Goal: Transaction & Acquisition: Purchase product/service

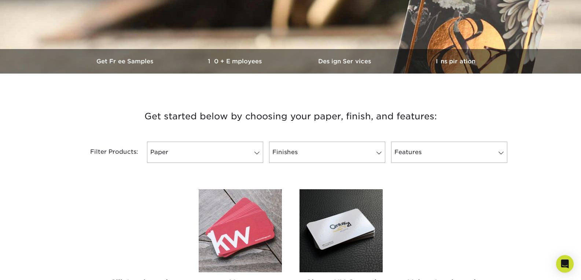
scroll to position [182, 0]
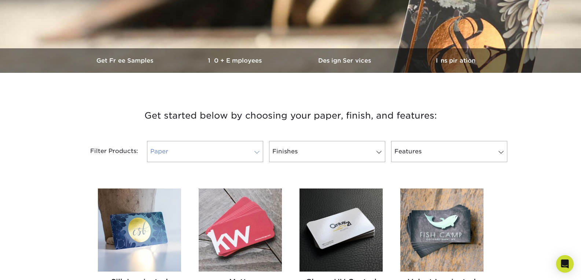
click at [171, 147] on link "Paper" at bounding box center [205, 151] width 116 height 21
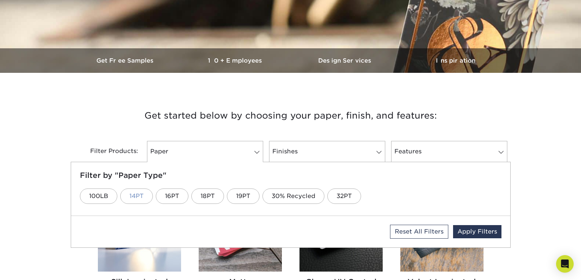
click at [134, 203] on link "14PT" at bounding box center [136, 196] width 33 height 15
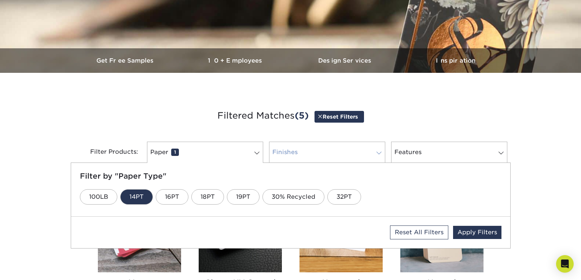
click at [322, 152] on link "Finishes 0" at bounding box center [327, 152] width 116 height 21
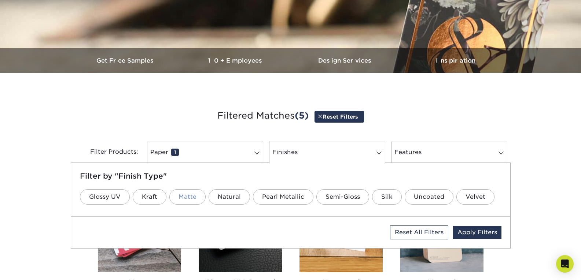
click at [181, 199] on link "Matte" at bounding box center [187, 196] width 36 height 15
click at [433, 155] on link "Features 0" at bounding box center [449, 152] width 116 height 21
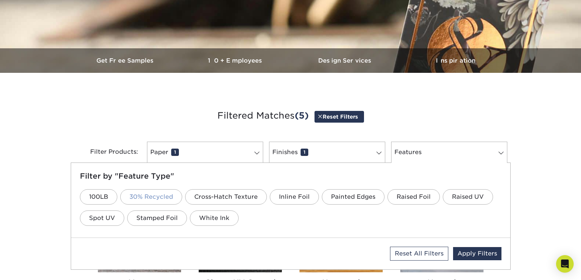
click at [142, 191] on link "30% Recycled" at bounding box center [151, 196] width 62 height 15
click at [463, 244] on div "Reset All Filters Apply Filters" at bounding box center [290, 254] width 439 height 32
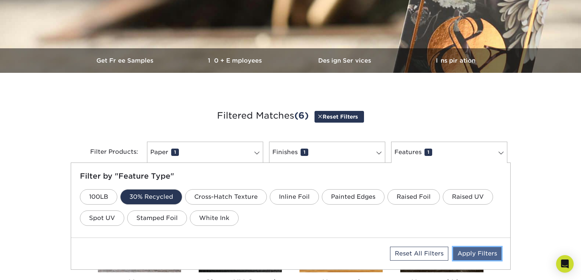
click at [470, 251] on link "Apply Filters" at bounding box center [477, 253] width 48 height 13
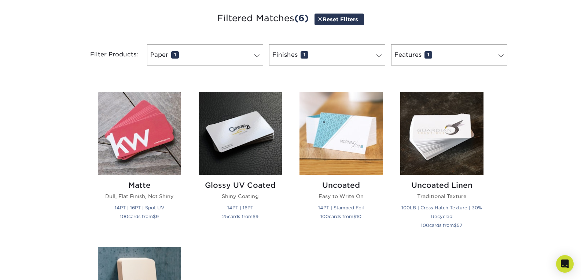
scroll to position [279, 0]
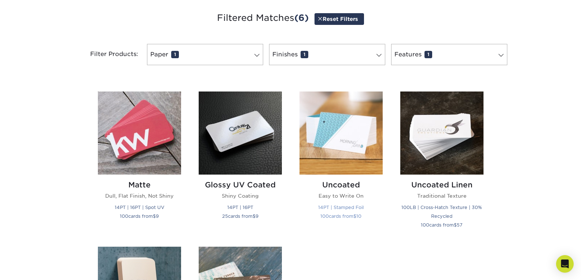
click at [336, 154] on img at bounding box center [340, 133] width 83 height 83
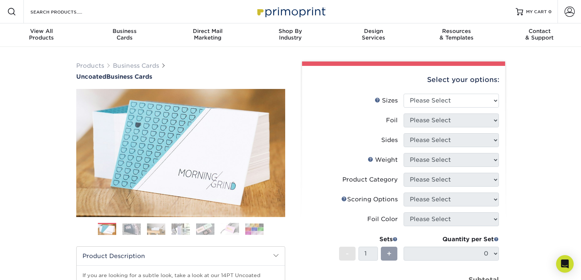
click at [133, 230] on img at bounding box center [131, 228] width 18 height 11
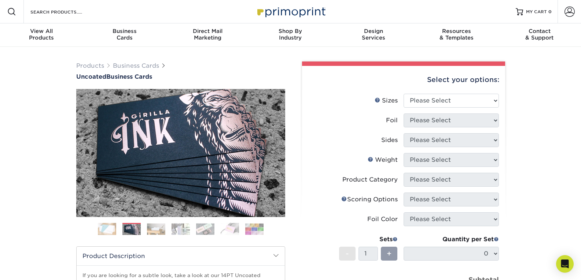
click at [147, 227] on img at bounding box center [156, 228] width 18 height 11
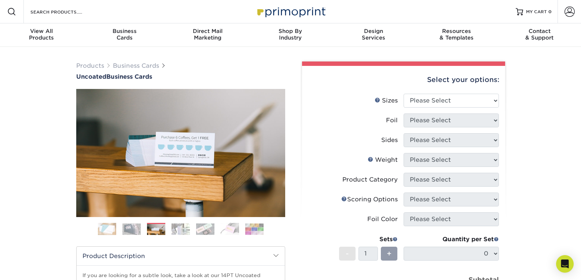
click at [182, 227] on img at bounding box center [180, 228] width 18 height 11
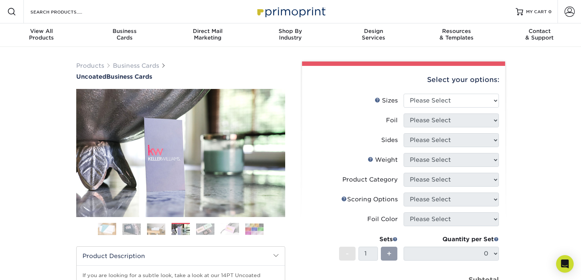
click at [206, 227] on img at bounding box center [205, 228] width 18 height 11
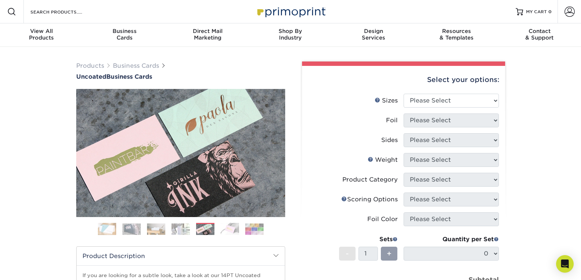
click at [232, 227] on img at bounding box center [230, 229] width 18 height 12
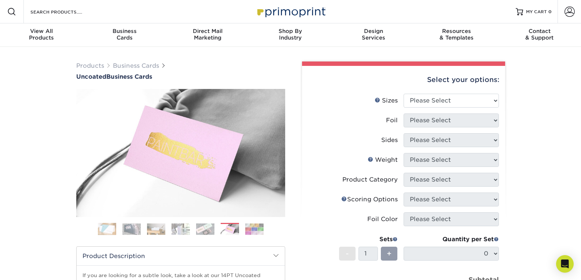
click at [258, 229] on img at bounding box center [254, 228] width 18 height 11
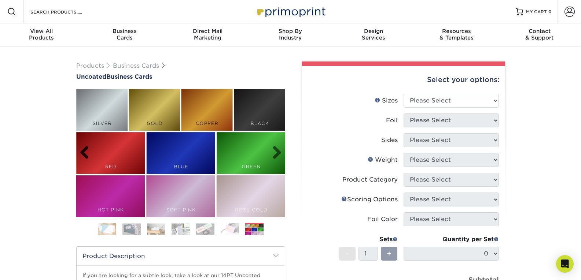
click at [86, 155] on link "Previous" at bounding box center [87, 153] width 15 height 15
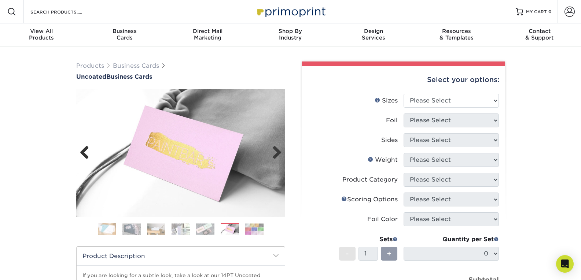
click at [86, 155] on link "Previous" at bounding box center [87, 153] width 15 height 15
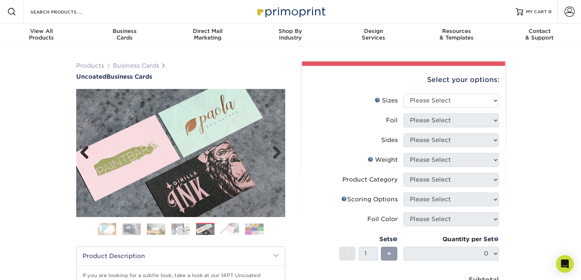
click at [86, 155] on link "Previous" at bounding box center [87, 153] width 15 height 15
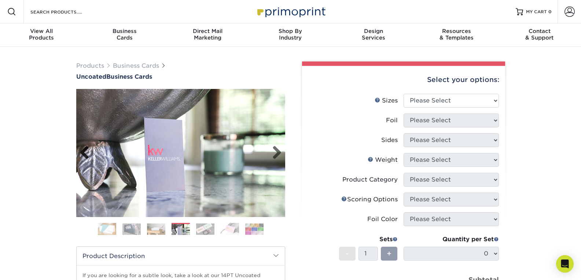
click at [86, 155] on link "Previous" at bounding box center [87, 153] width 15 height 15
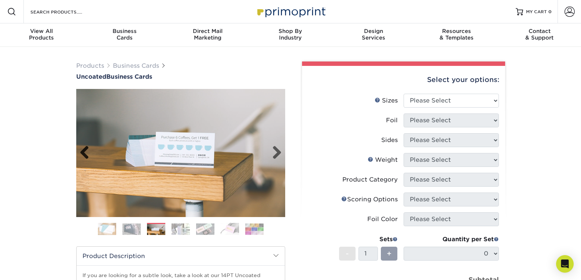
click at [86, 155] on link "Previous" at bounding box center [87, 153] width 15 height 15
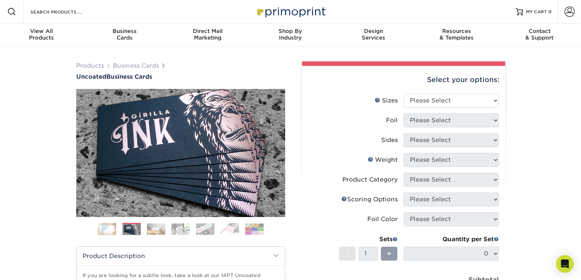
click at [86, 155] on link "Previous" at bounding box center [87, 153] width 15 height 15
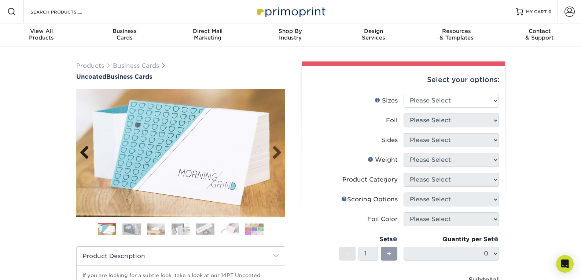
click at [86, 155] on link "Previous" at bounding box center [87, 153] width 15 height 15
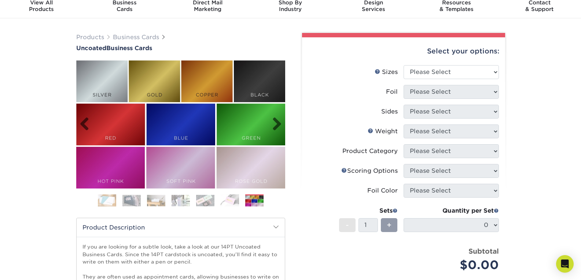
scroll to position [32, 0]
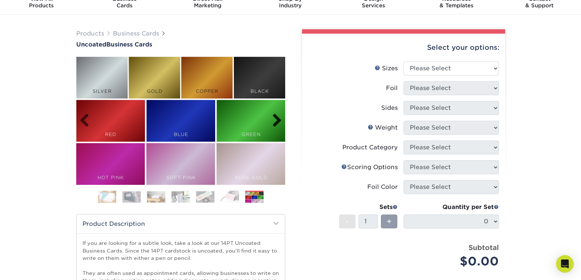
click at [277, 123] on link "Next" at bounding box center [274, 121] width 15 height 15
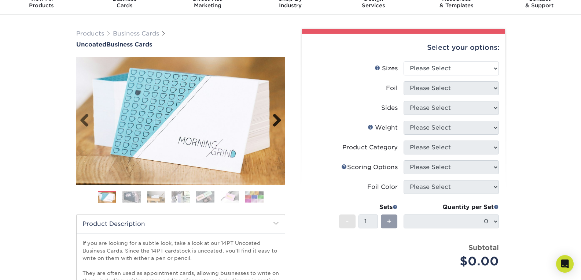
click at [277, 123] on link "Next" at bounding box center [274, 121] width 15 height 15
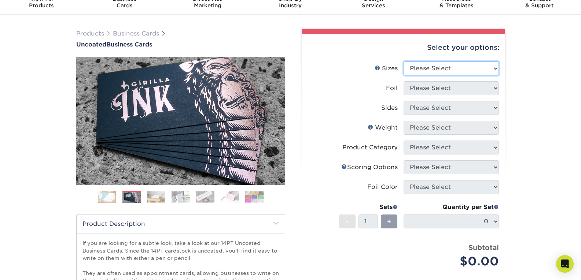
click at [460, 75] on select "Please Select 1.5" x 3.5" - Mini 1.75" x 3.5" - Mini 2" x 3.5" - Standard 2" x …" at bounding box center [450, 69] width 95 height 14
select select "2.00x3.50"
click at [403, 62] on select "Please Select 1.5" x 3.5" - Mini 1.75" x 3.5" - Mini 2" x 3.5" - Standard 2" x …" at bounding box center [450, 69] width 95 height 14
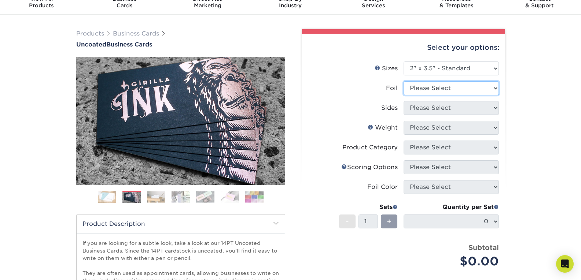
click at [477, 91] on select "Please Select Yes No" at bounding box center [450, 88] width 95 height 14
select select "0"
click at [403, 81] on select "Please Select Yes No" at bounding box center [450, 88] width 95 height 14
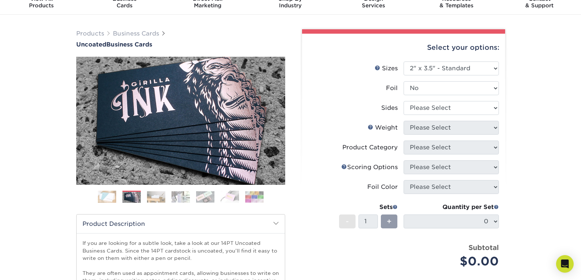
click at [466, 119] on li "Sides Please Select Print Both Sides Print Front Only" at bounding box center [403, 111] width 190 height 20
click at [471, 111] on select "Please Select Print Both Sides Print Front Only" at bounding box center [450, 108] width 95 height 14
select select "13abbda7-1d64-4f25-8bb2-c179b224825d"
click at [403, 101] on select "Please Select Print Both Sides Print Front Only" at bounding box center [450, 108] width 95 height 14
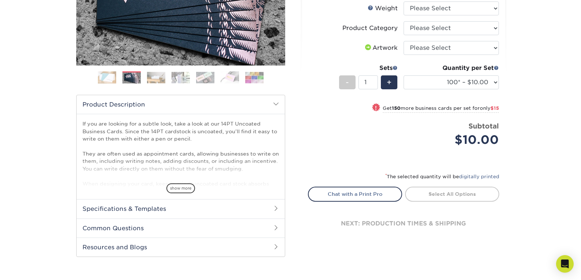
scroll to position [153, 0]
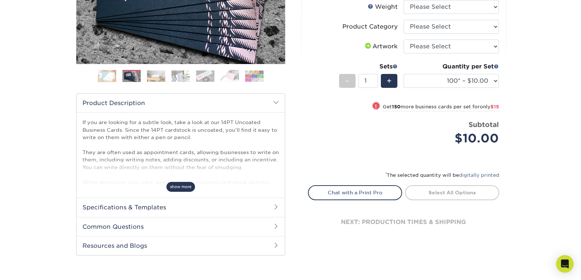
click at [184, 189] on span "show more" at bounding box center [180, 187] width 29 height 10
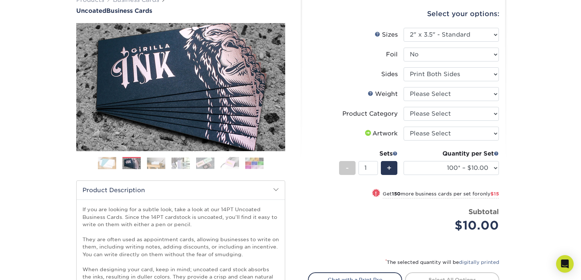
scroll to position [65, 0]
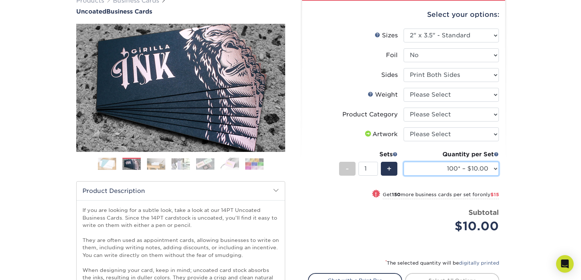
click at [482, 169] on select "100* – $10.00 250* – $25.00 500 – $50.00 1000 – $72.00 2500 – $125.00 5000 – $1…" at bounding box center [450, 169] width 95 height 14
click at [403, 162] on select "100* – $10.00 250* – $25.00 500 – $50.00 1000 – $72.00 2500 – $125.00 5000 – $1…" at bounding box center [450, 169] width 95 height 14
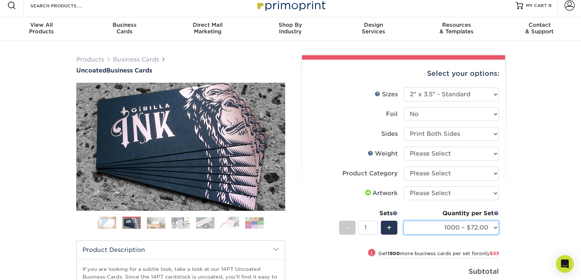
scroll to position [6, 0]
click at [484, 233] on select "100* – $10.00 250* – $25.00 500 – $50.00 1000 – $72.00 2500 – $125.00 5000 – $1…" at bounding box center [450, 228] width 95 height 14
select select "100* – $10.00"
click at [403, 221] on select "100* – $10.00 250* – $25.00 500 – $50.00 1000 – $72.00 2500 – $125.00 5000 – $1…" at bounding box center [450, 228] width 95 height 14
click at [466, 123] on li "Foil Please Select Yes No" at bounding box center [403, 118] width 190 height 20
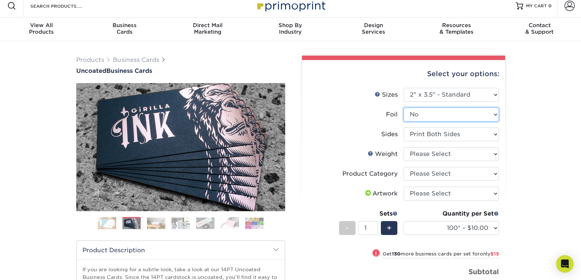
click at [469, 119] on select "Please Select Yes No" at bounding box center [450, 115] width 95 height 14
select select "1"
click at [403, 108] on select "Please Select Yes No" at bounding box center [450, 115] width 95 height 14
select select "-1"
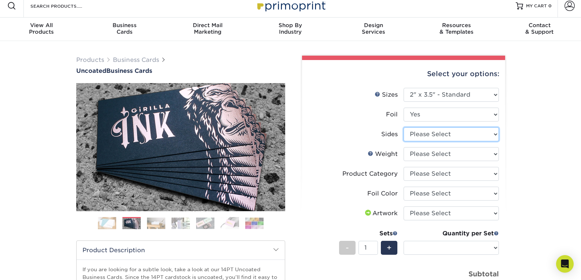
click at [461, 134] on select "Please Select Print Both Sides - Foil Back Only Print Both Sides - Foil Both Si…" at bounding box center [450, 134] width 95 height 14
select select "e9e9dfb3-fba1-4d60-972c-fd9ca5904d33"
click at [403, 127] on select "Please Select Print Both Sides - Foil Back Only Print Both Sides - Foil Both Si…" at bounding box center [450, 134] width 95 height 14
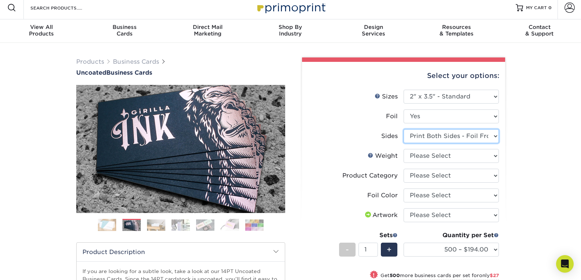
scroll to position [0, 0]
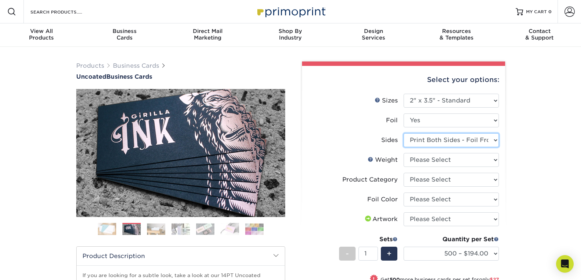
click at [480, 139] on select "Please Select Print Both Sides - Foil Back Only Print Both Sides - Foil Both Si…" at bounding box center [450, 140] width 95 height 14
click at [475, 115] on select "Please Select Yes No" at bounding box center [450, 121] width 95 height 14
select select "0"
click at [403, 114] on select "Please Select Yes No" at bounding box center [450, 121] width 95 height 14
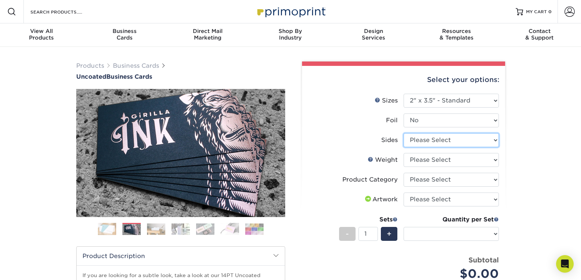
click at [471, 140] on select "Please Select Print Both Sides Print Front Only" at bounding box center [450, 140] width 95 height 14
select select "13abbda7-1d64-4f25-8bb2-c179b224825d"
click at [403, 133] on select "Please Select Print Both Sides Print Front Only" at bounding box center [450, 140] width 95 height 14
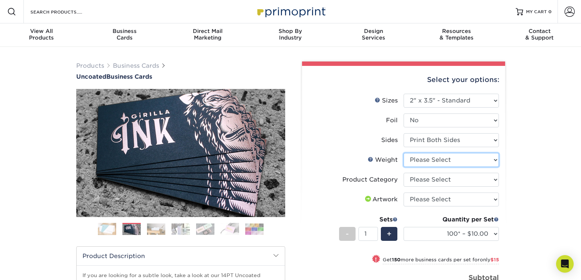
click at [469, 161] on select "Please Select 14PT Uncoated" at bounding box center [450, 160] width 95 height 14
select select "14PT Uncoated"
click at [403, 153] on select "Please Select 14PT Uncoated" at bounding box center [450, 160] width 95 height 14
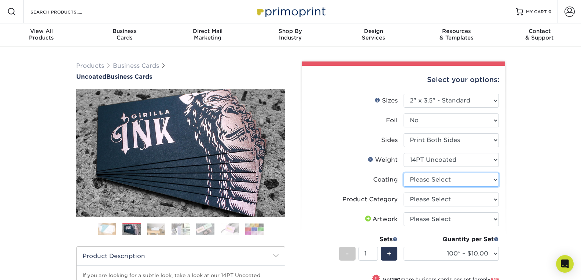
click at [468, 180] on select at bounding box center [450, 180] width 95 height 14
select select "3e7618de-abca-4bda-9f97-8b9129e913d8"
click at [403, 173] on select at bounding box center [450, 180] width 95 height 14
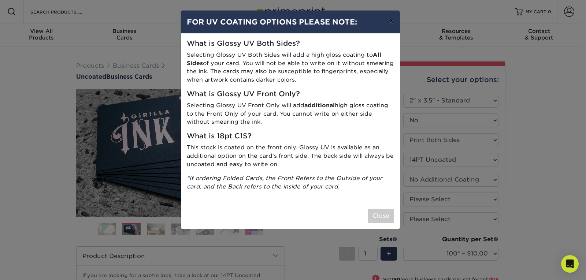
click at [389, 21] on button "×" at bounding box center [391, 21] width 17 height 21
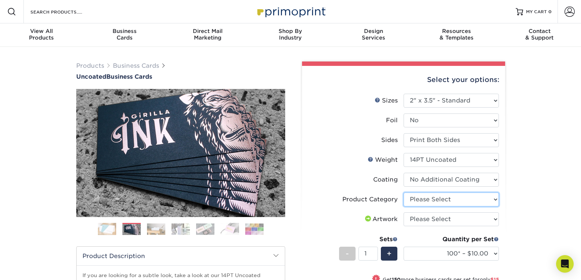
click at [455, 205] on select "Please Select Business Cards" at bounding box center [450, 200] width 95 height 14
click at [453, 228] on li "Artwork Please Select I will upload files I need a design - $100" at bounding box center [403, 222] width 190 height 20
click at [473, 200] on select "Please Select Business Cards" at bounding box center [450, 200] width 95 height 14
select select "3b5148f1-0588-4f88-a218-97bcfdce65c1"
click at [403, 193] on select "Please Select Business Cards" at bounding box center [450, 200] width 95 height 14
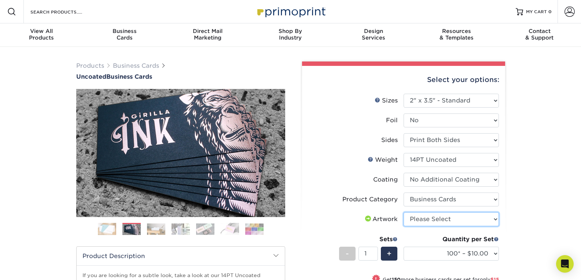
click at [462, 220] on select "Please Select I will upload files I need a design - $100" at bounding box center [450, 219] width 95 height 14
select select "upload"
click at [403, 212] on select "Please Select I will upload files I need a design - $100" at bounding box center [450, 219] width 95 height 14
click at [515, 224] on div "Products Business Cards Uncoated Business Cards Previous Next 100" at bounding box center [290, 284] width 581 height 474
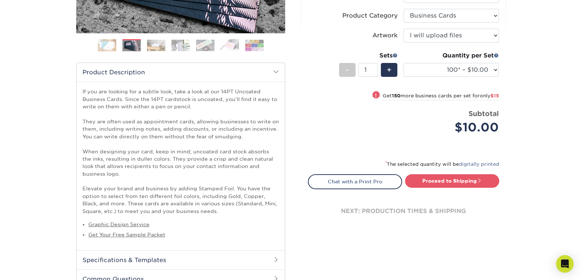
scroll to position [216, 0]
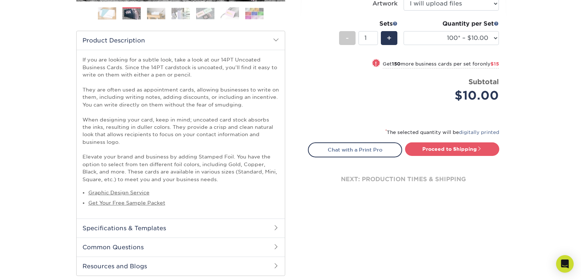
drag, startPoint x: 344, startPoint y: 149, endPoint x: 541, endPoint y: 107, distance: 201.9
click at [541, 107] on div "Products Business Cards Uncoated Business Cards Previous Next 100" at bounding box center [290, 68] width 581 height 474
click at [488, 131] on link "digitally printed" at bounding box center [479, 132] width 40 height 5
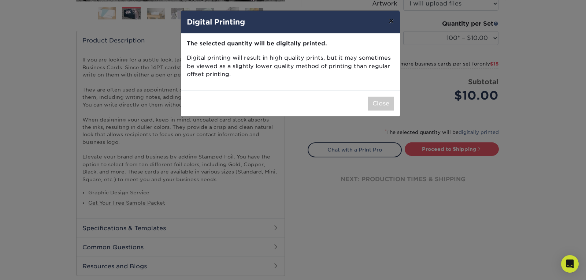
click at [392, 18] on button "×" at bounding box center [391, 21] width 17 height 21
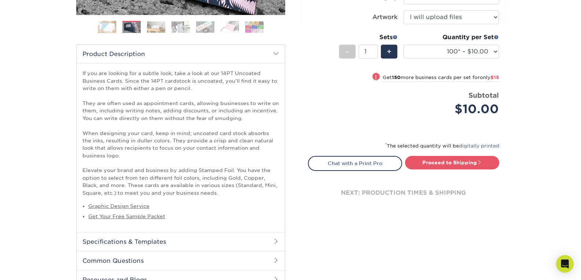
scroll to position [202, 0]
click at [417, 49] on select "100* – $10.00 250* – $25.00 500 – $50.00 1000 – $72.00 2500 – $125.00 5000 – $1…" at bounding box center [450, 52] width 95 height 14
click at [403, 45] on select "100* – $10.00 250* – $25.00 500 – $50.00 1000 – $72.00 2500 – $125.00 5000 – $1…" at bounding box center [450, 52] width 95 height 14
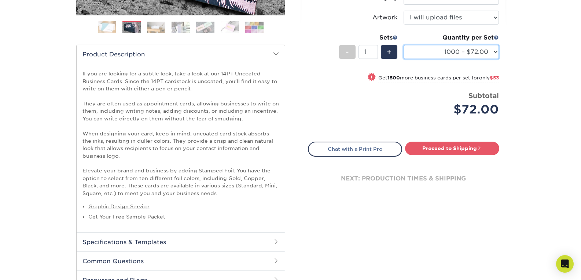
click at [482, 54] on select "100* – $10.00 250* – $25.00 500 – $50.00 1000 – $72.00 2500 – $125.00 5000 – $1…" at bounding box center [450, 52] width 95 height 14
select select "100* – $10.00"
click at [403, 45] on select "100* – $10.00 250* – $25.00 500 – $50.00 1000 – $72.00 2500 – $125.00 5000 – $1…" at bounding box center [450, 52] width 95 height 14
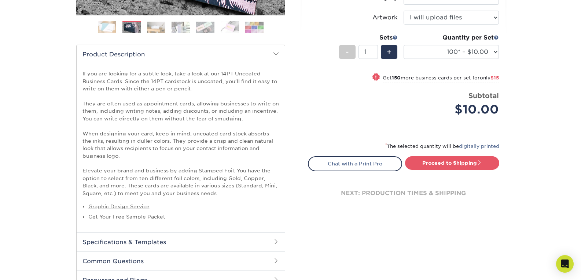
click at [516, 110] on div "Products Business Cards Uncoated Business Cards Previous Next 100" at bounding box center [290, 82] width 581 height 474
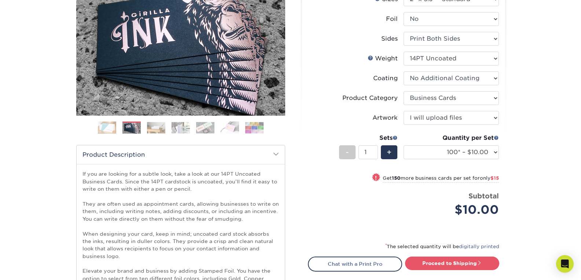
scroll to position [0, 0]
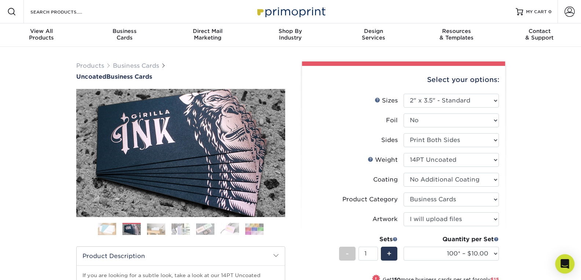
click at [559, 267] on div "Open Intercom Messenger" at bounding box center [564, 264] width 19 height 19
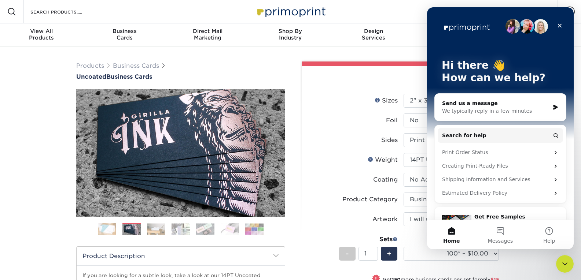
click at [524, 104] on div "Send us a message" at bounding box center [495, 104] width 107 height 8
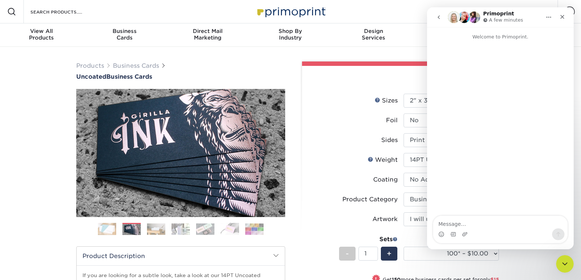
type textarea "D"
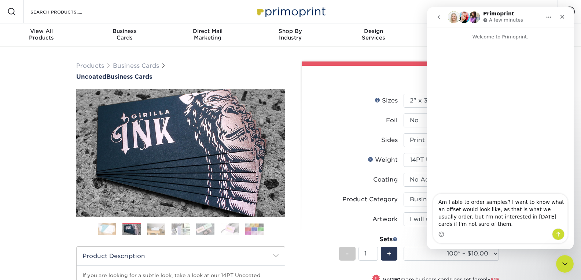
click at [452, 213] on textarea "Am I able to order samples? I want to know what an offset would look like, as t…" at bounding box center [500, 211] width 134 height 34
type textarea "Am I able to order samples? I want to know what an offset printed uncoated 14pt…"
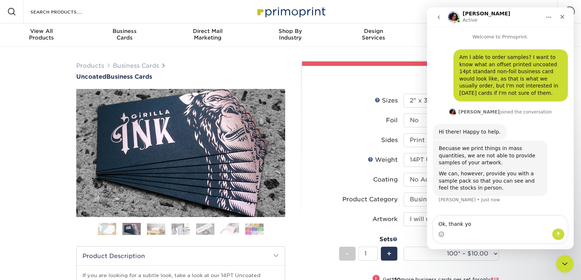
type textarea "Ok, thank you"
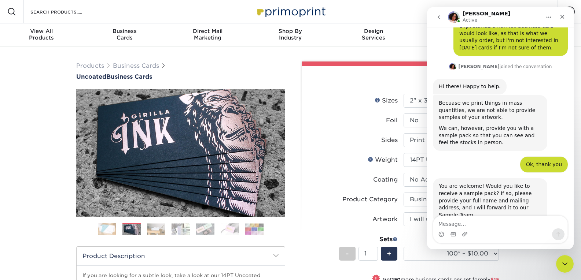
scroll to position [61, 0]
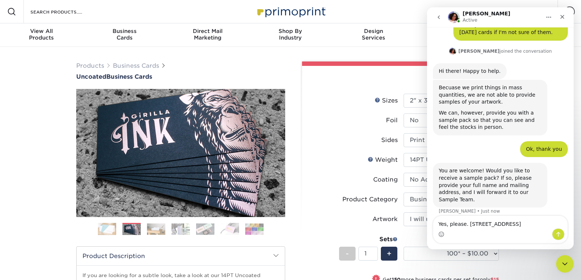
click at [504, 224] on textarea "Yes, please. 17 Manchester St, Pittsfield, NH, 03263" at bounding box center [500, 222] width 134 height 12
click at [466, 225] on textarea "Yes, please. 17 Manchester St #3, Pittsfield, NH, 03263" at bounding box center [500, 222] width 134 height 12
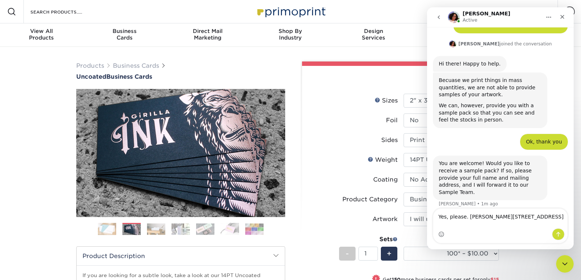
type textarea "Yes, please. Melinda Keck 17 Manchester St #3, Pittsfield, NH, 03263"
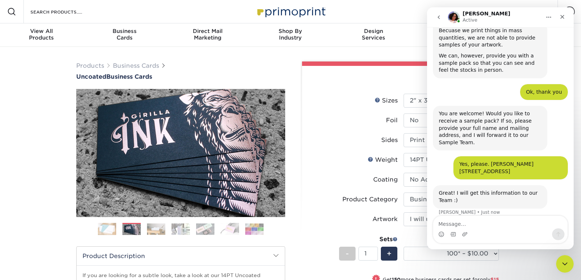
scroll to position [119, 0]
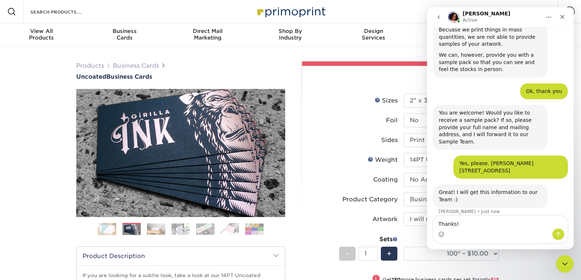
type textarea "Thanks!"
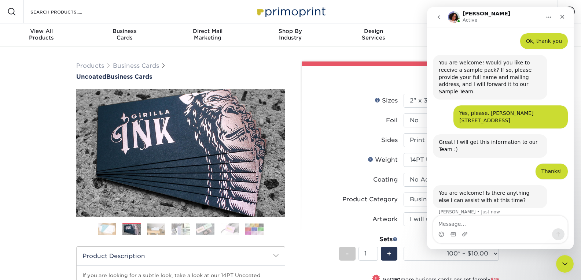
scroll to position [170, 0]
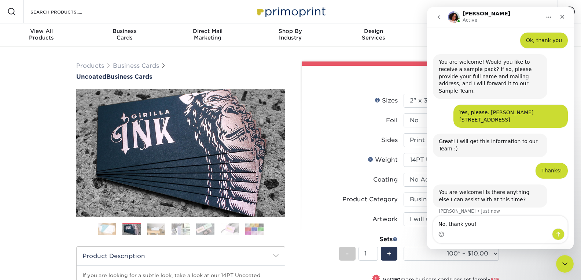
type textarea "No, thank you!"
click at [562, 234] on button "Send a message…" at bounding box center [558, 235] width 12 height 12
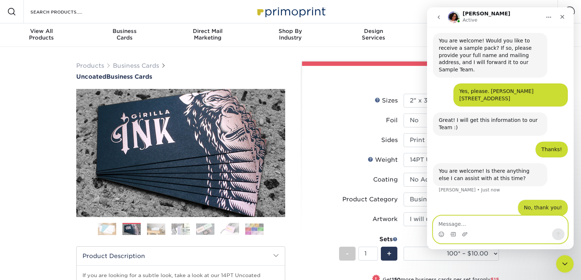
scroll to position [191, 0]
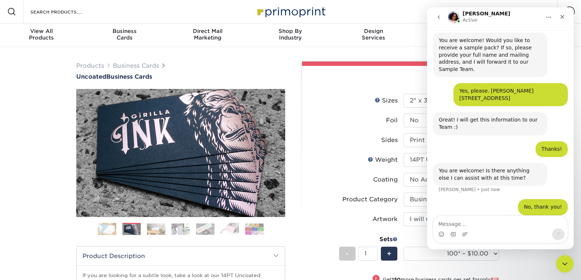
click at [332, 158] on label "Weight Help Weight" at bounding box center [355, 160] width 95 height 14
click at [563, 16] on icon "Close" at bounding box center [562, 17] width 4 height 4
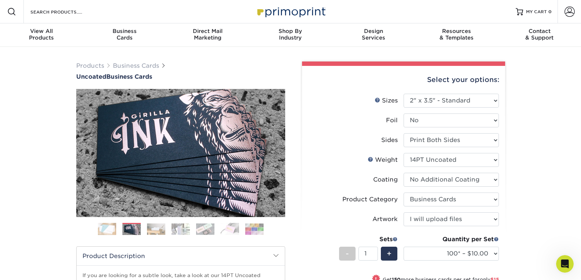
click at [559, 182] on div "Products Business Cards Uncoated Business Cards Previous Next 100" at bounding box center [290, 284] width 581 height 474
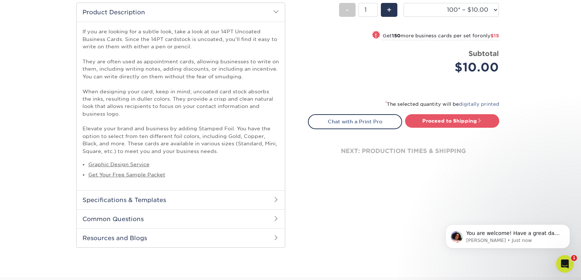
scroll to position [0, 0]
click at [474, 117] on link "Proceed to Shipping" at bounding box center [452, 120] width 94 height 13
type input "Set 1"
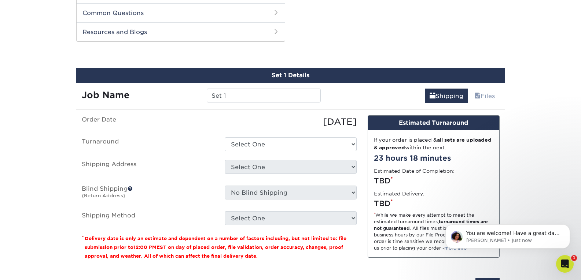
scroll to position [456, 0]
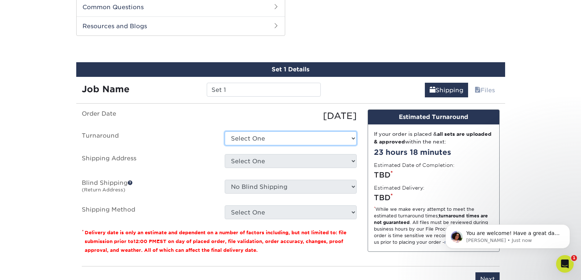
click at [308, 133] on select "Select One 2-4 Business Days 2 Day Next Business Day" at bounding box center [291, 139] width 132 height 14
select select "4c2c72ee-1c68-4ec0-9d3e-319953a38893"
click at [225, 132] on select "Select One 2-4 Business Days 2 Day Next Business Day" at bounding box center [291, 139] width 132 height 14
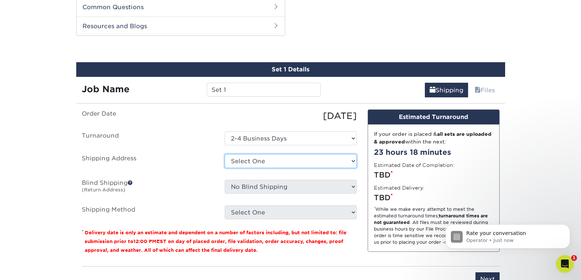
click at [310, 160] on select "Select One + Add New Address - Login" at bounding box center [291, 161] width 132 height 14
click at [469, 230] on p "Rate your conversation" at bounding box center [513, 233] width 95 height 7
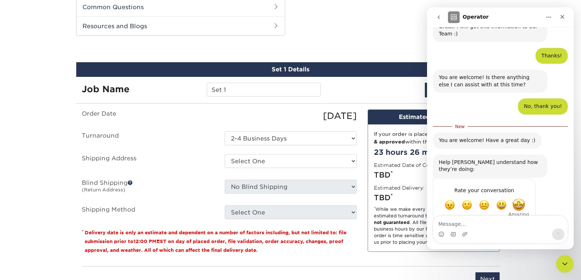
scroll to position [284, 0]
click at [522, 198] on span "Amazing" at bounding box center [518, 204] width 13 height 13
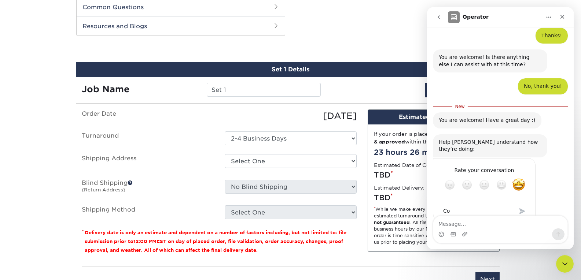
type textarea "C"
type textarea "Q"
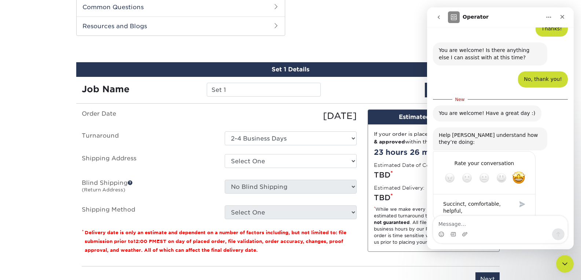
type textarea "Succinct, comfortable, helpful"
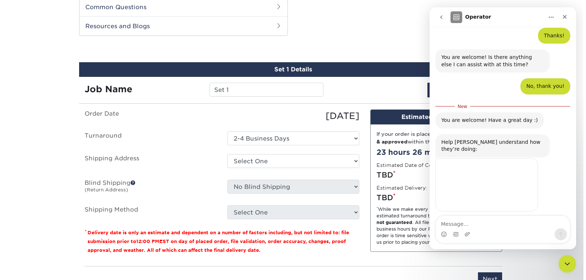
scroll to position [294, 0]
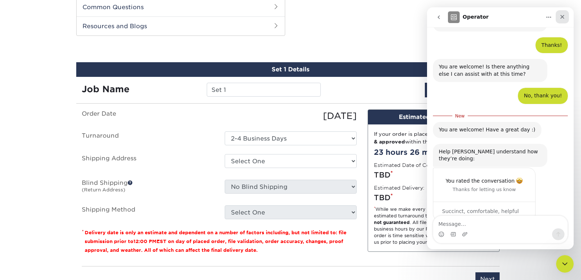
click at [563, 18] on icon "Close" at bounding box center [562, 17] width 6 height 6
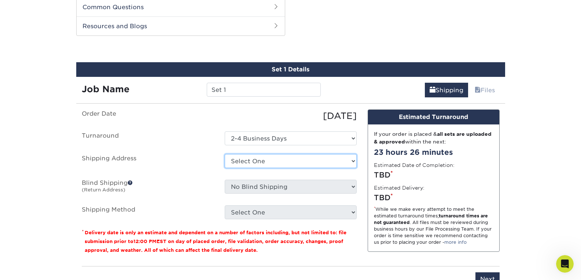
click at [298, 161] on select "Select One + Add New Address - Login" at bounding box center [291, 161] width 132 height 14
select select "newaddress"
click at [225, 154] on select "Select One + Add New Address - Login" at bounding box center [291, 161] width 132 height 14
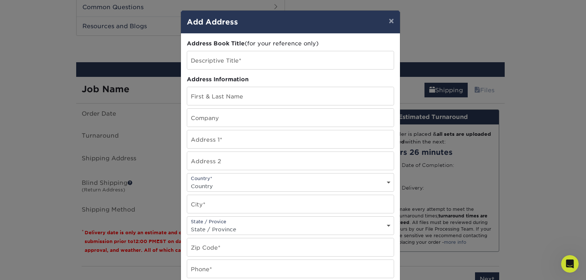
click at [311, 48] on div "Address Book Title (for your reference only) Descriptive Title* Address Informa…" at bounding box center [290, 198] width 207 height 316
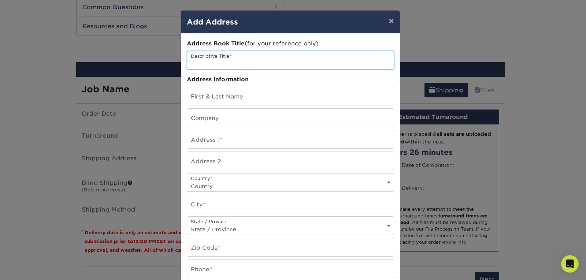
click at [298, 60] on input "text" at bounding box center [290, 60] width 207 height 18
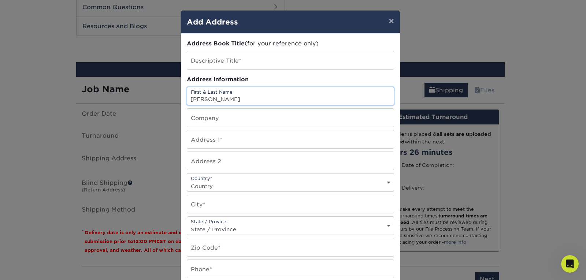
type input "[PERSON_NAME]"
type input "Dovetail Dental Associates"
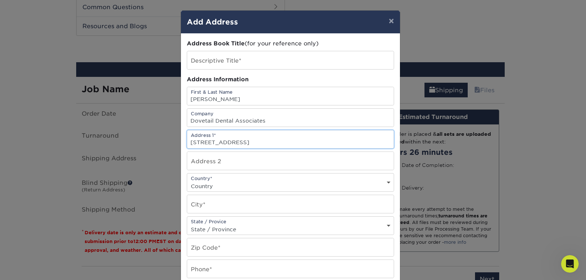
type input "17 Manchester St #3"
type input "A"
type input "[STREET_ADDRESS]"
type input "Apartment #3"
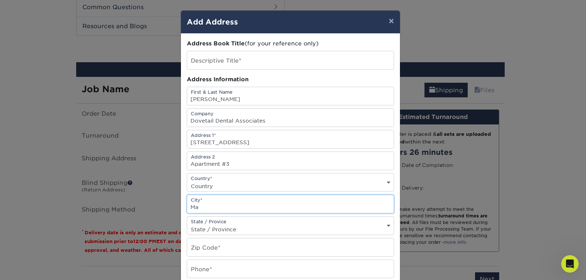
type input "M"
type input "L"
type input "i"
type input "Pittsfield,"
select select "NH"
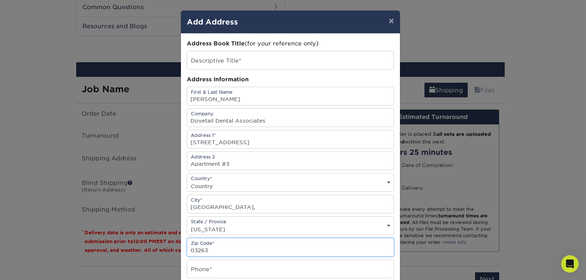
type input "03263"
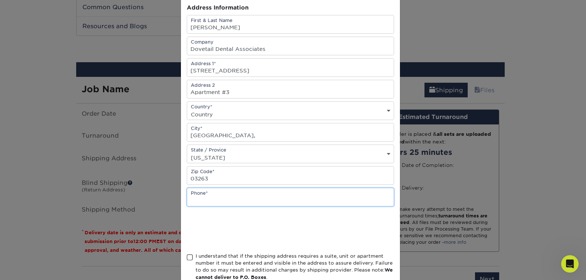
scroll to position [79, 0]
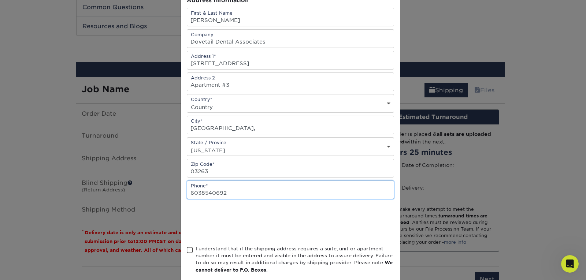
type input "6038540692"
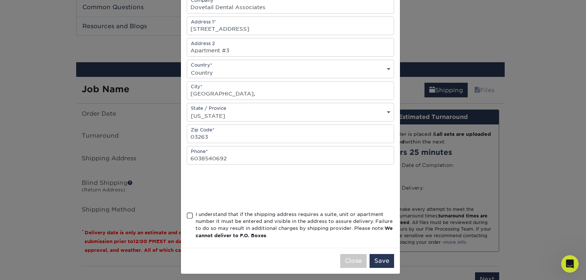
scroll to position [118, 0]
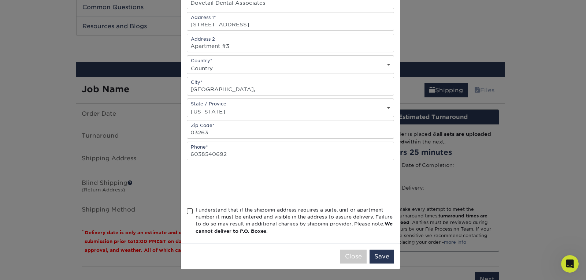
click at [189, 214] on span at bounding box center [190, 211] width 6 height 7
click at [0, 0] on input "I understand that if the shipping address requires a suite, unit or apartment n…" at bounding box center [0, 0] width 0 height 0
click at [388, 258] on button "Save" at bounding box center [382, 257] width 25 height 14
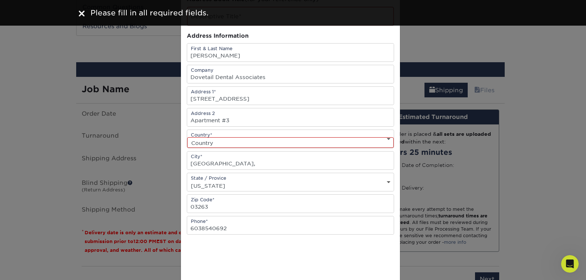
scroll to position [44, 0]
click at [333, 146] on select "Country United States Canada ----------------------------- Afghanistan Albania …" at bounding box center [290, 143] width 207 height 11
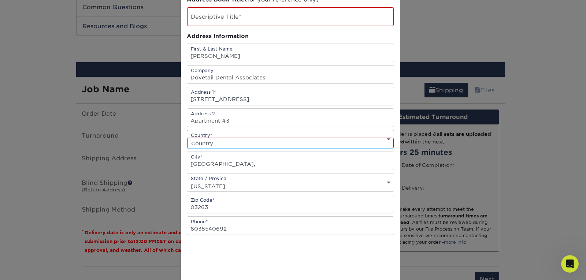
select select "US"
click at [187, 138] on select "Country United States Canada ----------------------------- Afghanistan Albania …" at bounding box center [290, 143] width 207 height 11
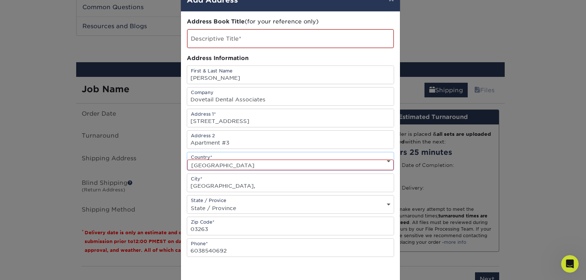
scroll to position [0, 0]
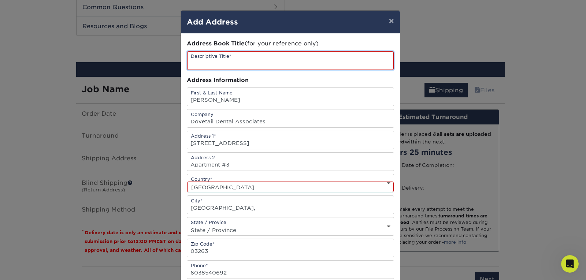
click at [268, 64] on input "text" at bounding box center [290, 60] width 207 height 19
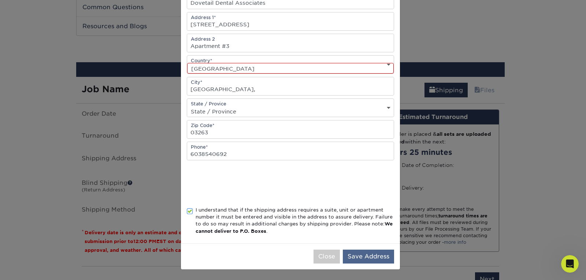
type input "Mk Home"
click at [374, 258] on button "Save Address" at bounding box center [368, 257] width 51 height 14
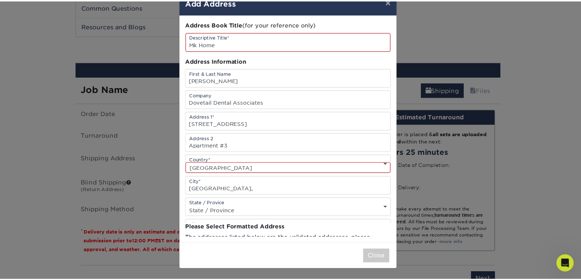
scroll to position [0, 0]
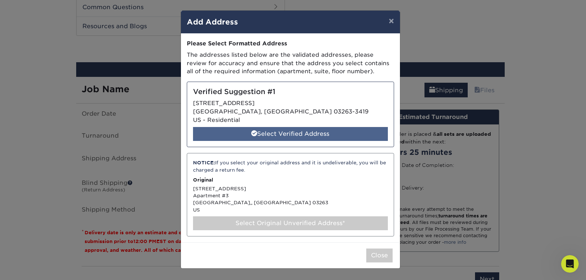
click at [338, 133] on div "Select Verified Address" at bounding box center [290, 134] width 195 height 14
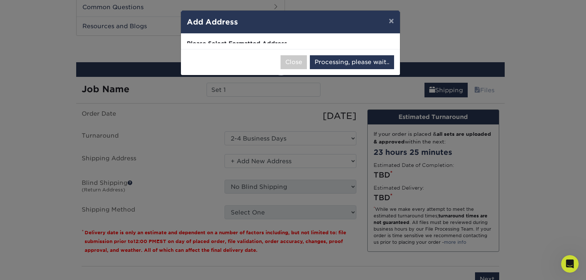
select select "285438"
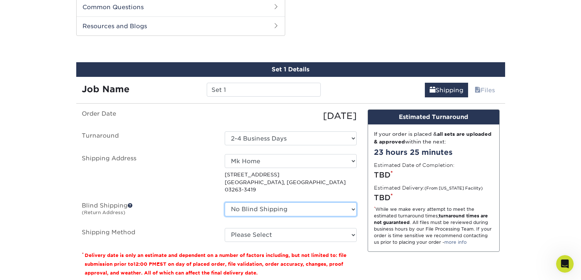
click at [283, 203] on select "No Blind Shipping + Add New Address" at bounding box center [291, 210] width 132 height 14
click at [131, 203] on span at bounding box center [129, 205] width 5 height 5
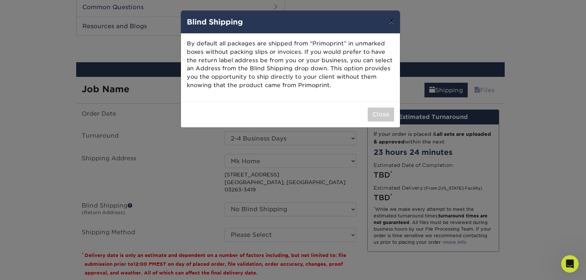
click at [388, 19] on button "×" at bounding box center [391, 21] width 17 height 21
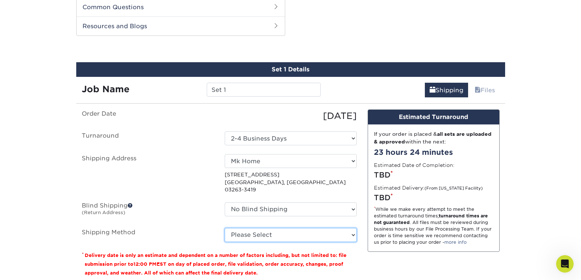
click at [298, 234] on select "Please Select Ground Shipping (+$7.84) 3 Day Shipping Service (+$26.64) 2 Day A…" at bounding box center [291, 235] width 132 height 14
select select "03"
click at [225, 228] on select "Please Select Ground Shipping (+$7.84) 3 Day Shipping Service (+$26.64) 2 Day A…" at bounding box center [291, 235] width 132 height 14
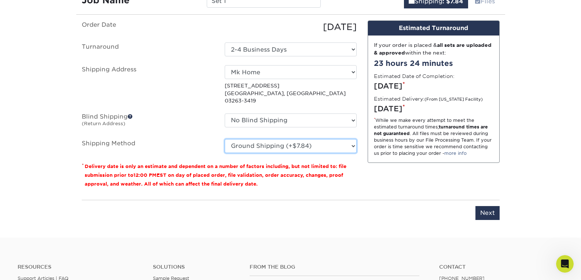
scroll to position [545, 0]
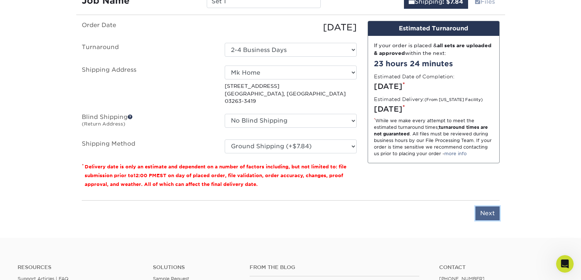
click at [480, 207] on input "Next" at bounding box center [487, 214] width 24 height 14
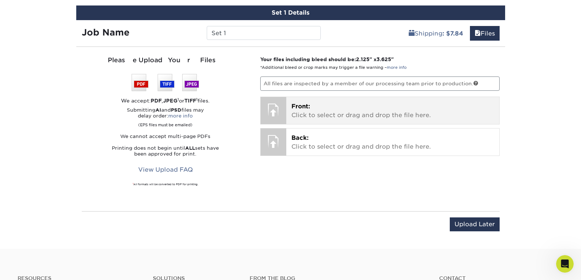
scroll to position [464, 0]
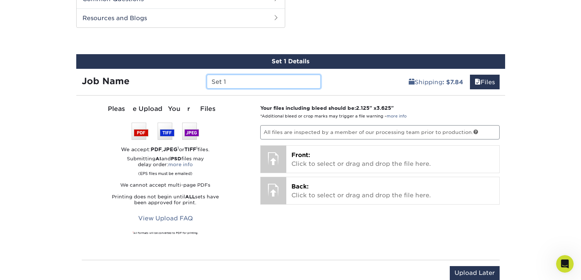
click at [263, 82] on input "Set 1" at bounding box center [264, 82] width 114 height 14
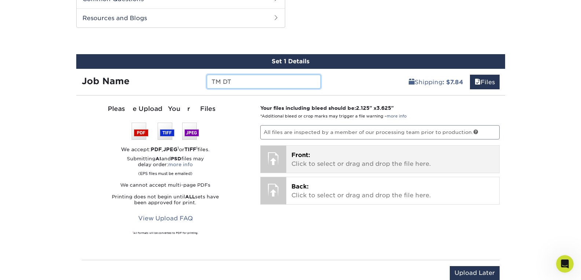
type input "TM DT"
click at [290, 162] on div "Front: Click to select or drag and drop the file here. Choose file" at bounding box center [392, 159] width 213 height 27
click at [291, 158] on span "Front:" at bounding box center [300, 155] width 19 height 7
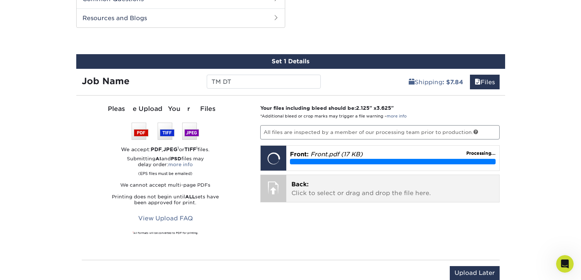
click at [358, 185] on p "Back: Click to select or drag and drop the file here." at bounding box center [392, 189] width 203 height 18
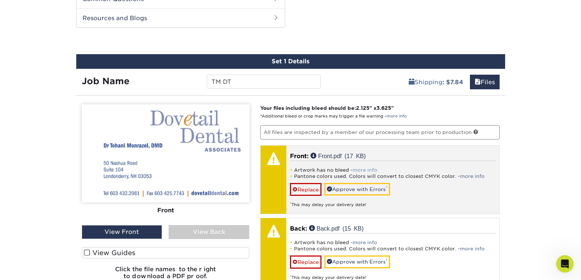
click at [371, 168] on link "more info" at bounding box center [364, 169] width 25 height 5
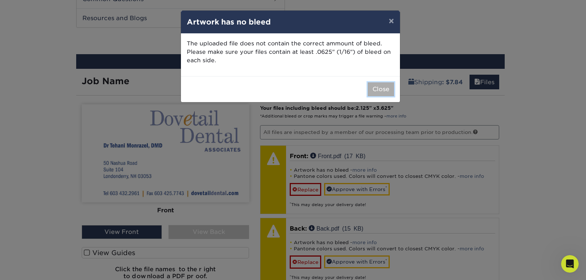
click at [384, 87] on button "Close" at bounding box center [381, 89] width 26 height 14
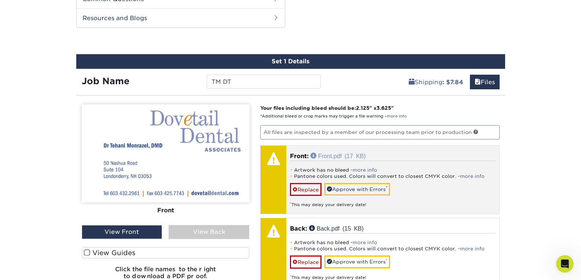
click at [332, 153] on link "Front.pdf (17 KB)" at bounding box center [337, 156] width 55 height 6
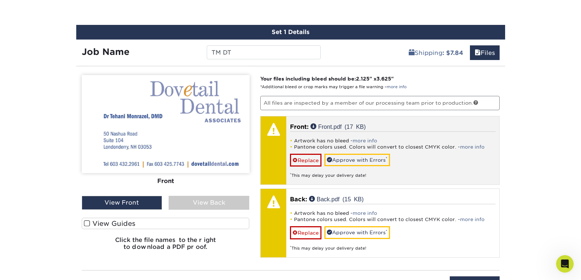
scroll to position [494, 0]
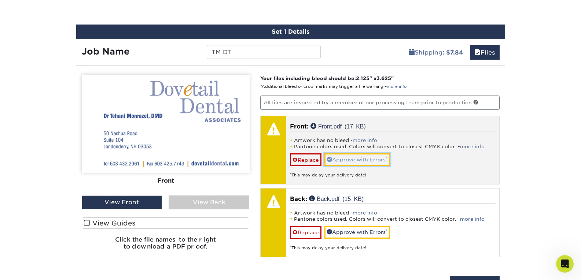
click at [376, 162] on link "Approve with Errors *" at bounding box center [357, 159] width 66 height 12
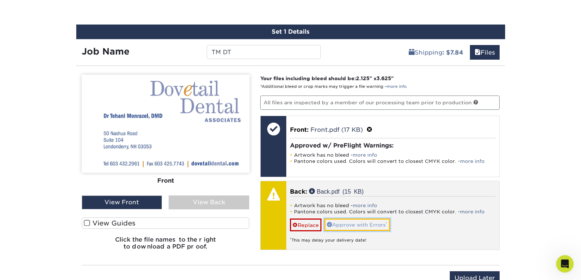
click at [365, 226] on link "Approve with Errors *" at bounding box center [357, 225] width 66 height 12
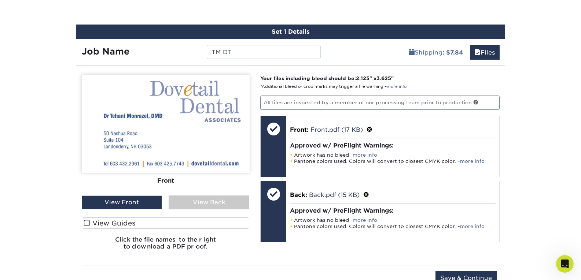
click at [178, 203] on div "View Back" at bounding box center [208, 203] width 81 height 14
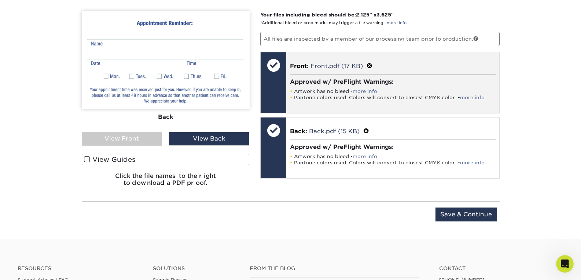
scroll to position [558, 0]
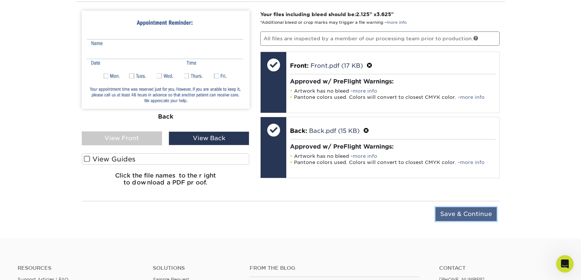
click at [453, 210] on input "Save & Continue" at bounding box center [465, 214] width 61 height 14
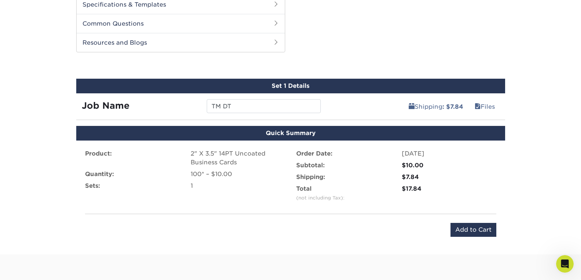
scroll to position [442, 0]
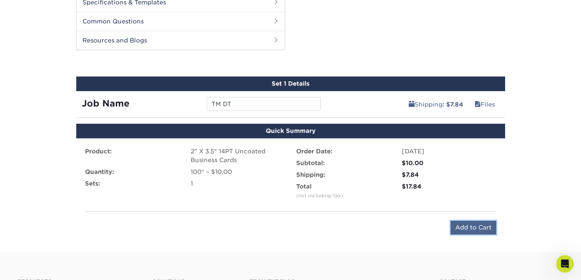
click at [468, 229] on input "Add to Cart" at bounding box center [473, 228] width 46 height 14
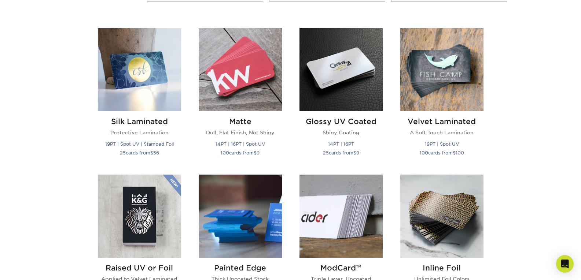
scroll to position [342, 0]
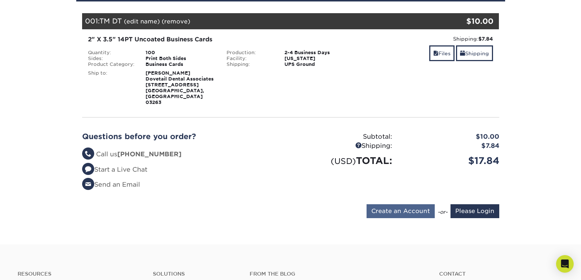
scroll to position [103, 0]
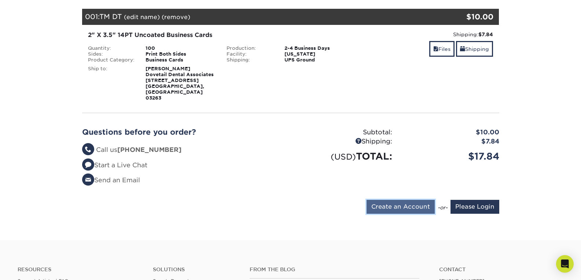
click at [416, 200] on input "Create an Account" at bounding box center [400, 207] width 68 height 14
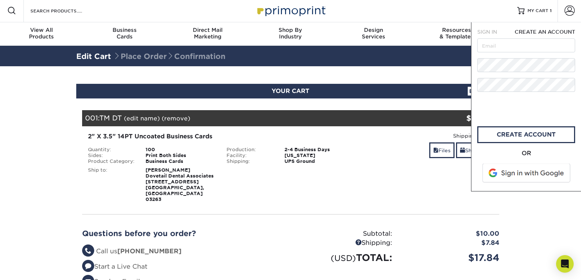
scroll to position [0, 0]
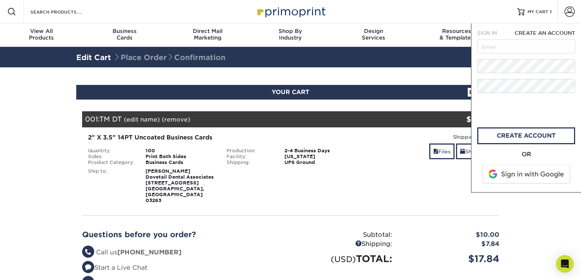
click at [514, 174] on span at bounding box center [526, 174] width 93 height 19
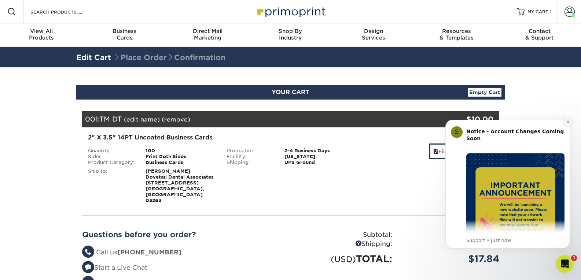
click at [570, 122] on button "Dismiss notification" at bounding box center [568, 122] width 10 height 10
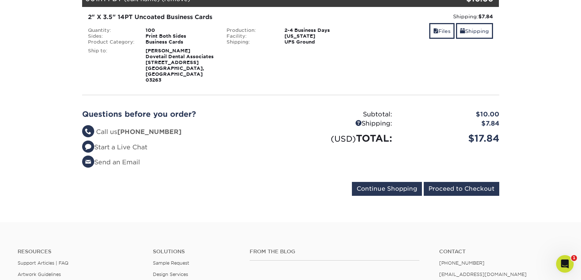
scroll to position [159, 0]
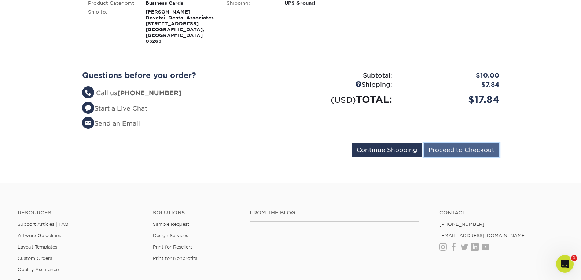
click at [484, 143] on input "Proceed to Checkout" at bounding box center [460, 150] width 75 height 14
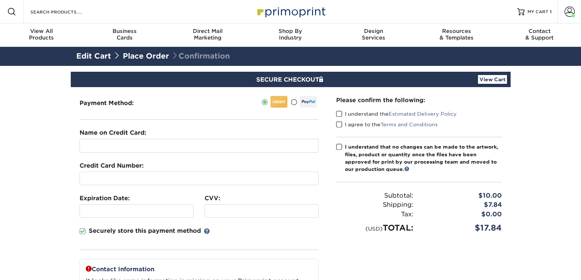
click at [295, 103] on span at bounding box center [293, 102] width 6 height 7
click at [0, 0] on input "radio" at bounding box center [0, 0] width 0 height 0
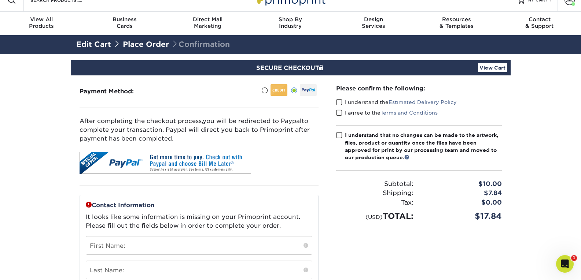
scroll to position [10, 0]
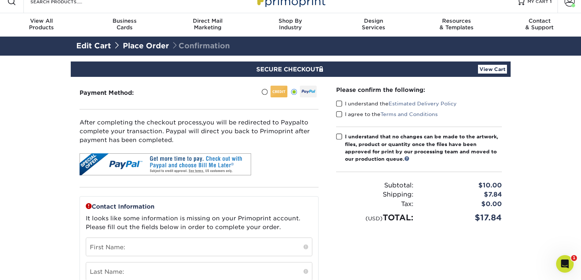
click at [338, 102] on span at bounding box center [339, 103] width 6 height 7
click at [0, 0] on input "I understand the Estimated Delivery Policy" at bounding box center [0, 0] width 0 height 0
click at [338, 112] on span at bounding box center [339, 114] width 6 height 7
click at [0, 0] on input "I agree to the Terms and Conditions" at bounding box center [0, 0] width 0 height 0
click at [338, 133] on label "I understand that no changes can be made to the artwork, files, product or quan…" at bounding box center [419, 148] width 166 height 30
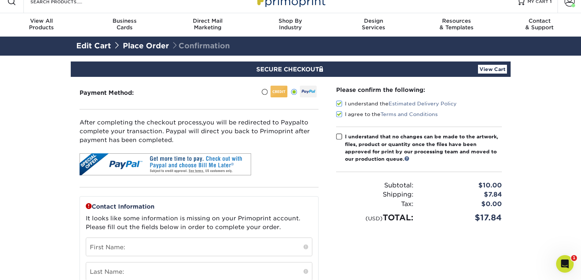
click at [0, 0] on input "I understand that no changes can be made to the artwork, files, product or quan…" at bounding box center [0, 0] width 0 height 0
click at [338, 134] on span at bounding box center [339, 136] width 6 height 7
click at [0, 0] on input "I understand that no changes can be made to the artwork, files, product or quan…" at bounding box center [0, 0] width 0 height 0
click at [338, 134] on span at bounding box center [339, 136] width 6 height 7
click at [0, 0] on input "I understand that no changes can be made to the artwork, files, product or quan…" at bounding box center [0, 0] width 0 height 0
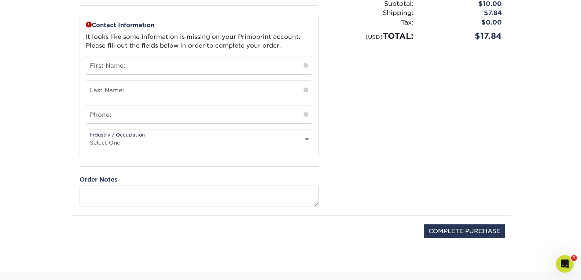
scroll to position [192, 0]
click at [439, 227] on input "COMPLETE PURCHASE" at bounding box center [463, 231] width 81 height 14
type input "COMPLETE PURCHASE"
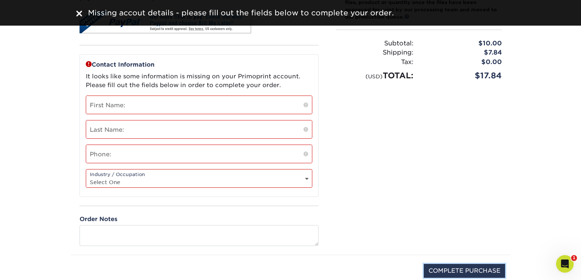
scroll to position [150, 0]
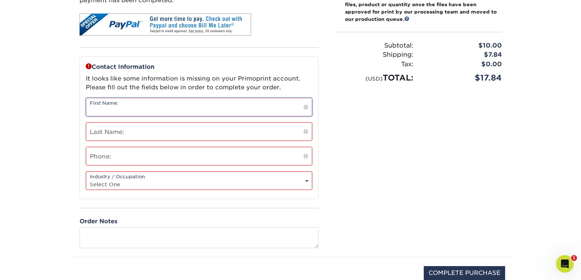
click at [234, 113] on input "text" at bounding box center [199, 107] width 226 height 18
type input "[PERSON_NAME]"
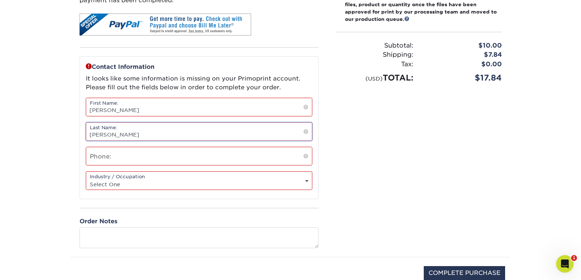
type input "Keck"
type input "6038540692"
click at [190, 181] on select "Select One Administrative Executive Human Resources Construction Education Ente…" at bounding box center [199, 184] width 226 height 11
select select "12"
click at [86, 179] on select "Select One Administrative Executive Human Resources Construction Education Ente…" at bounding box center [199, 184] width 226 height 11
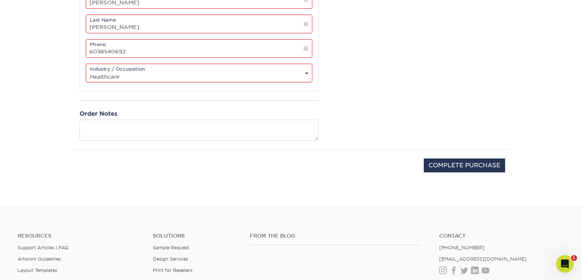
scroll to position [281, 0]
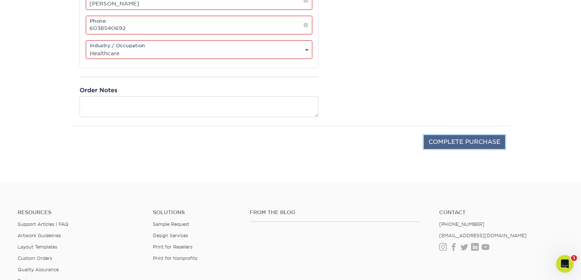
click at [471, 142] on input "COMPLETE PURCHASE" at bounding box center [463, 142] width 81 height 14
type input "PROCESSING, PLEASE WAIT..."
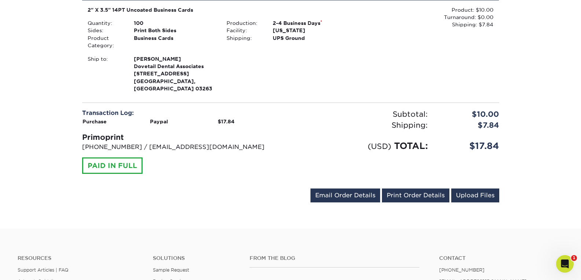
scroll to position [218, 0]
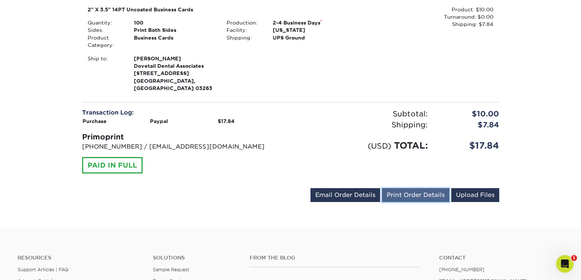
click at [413, 189] on link "Print Order Details" at bounding box center [415, 195] width 67 height 14
